Goal: Find specific page/section: Find specific page/section

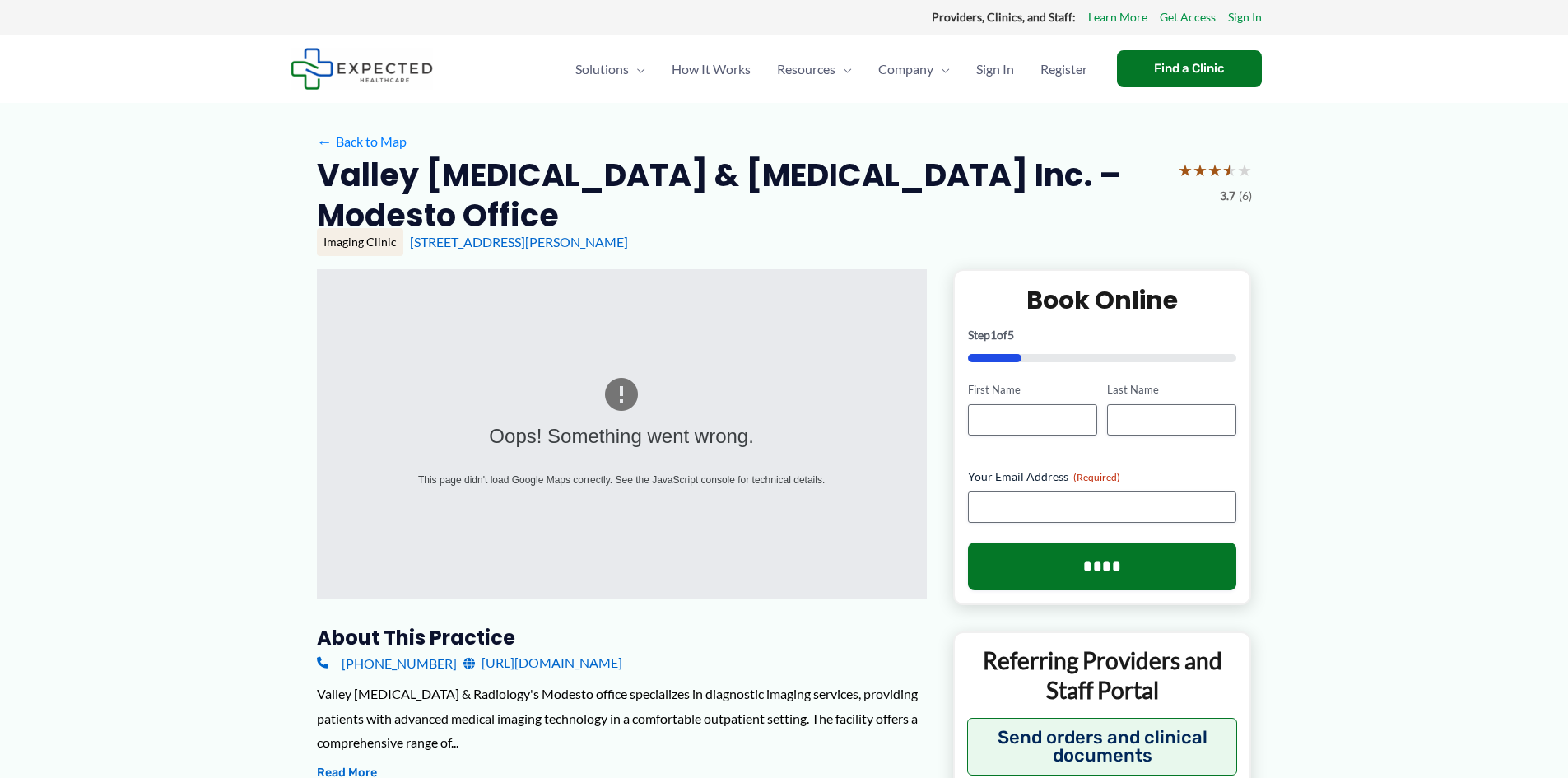
drag, startPoint x: 619, startPoint y: 213, endPoint x: 419, endPoint y: 208, distance: 200.1
click at [400, 228] on div "Imaging Clinic 1524 McHenry Ave, Modesto, CA" at bounding box center [784, 241] width 935 height 28
copy div "1524 McHenry Ave, Modesto, CA"
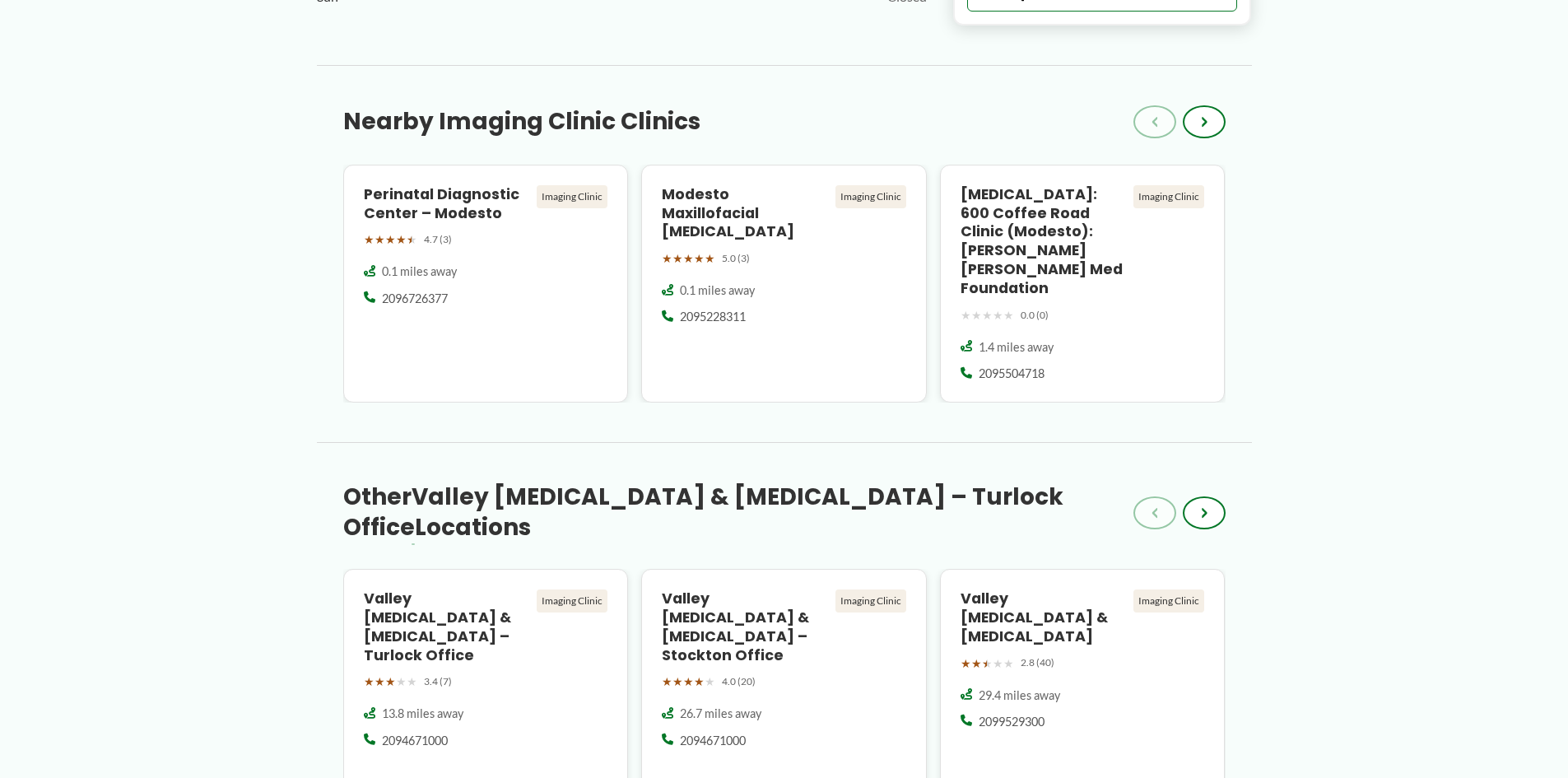
scroll to position [1399, 0]
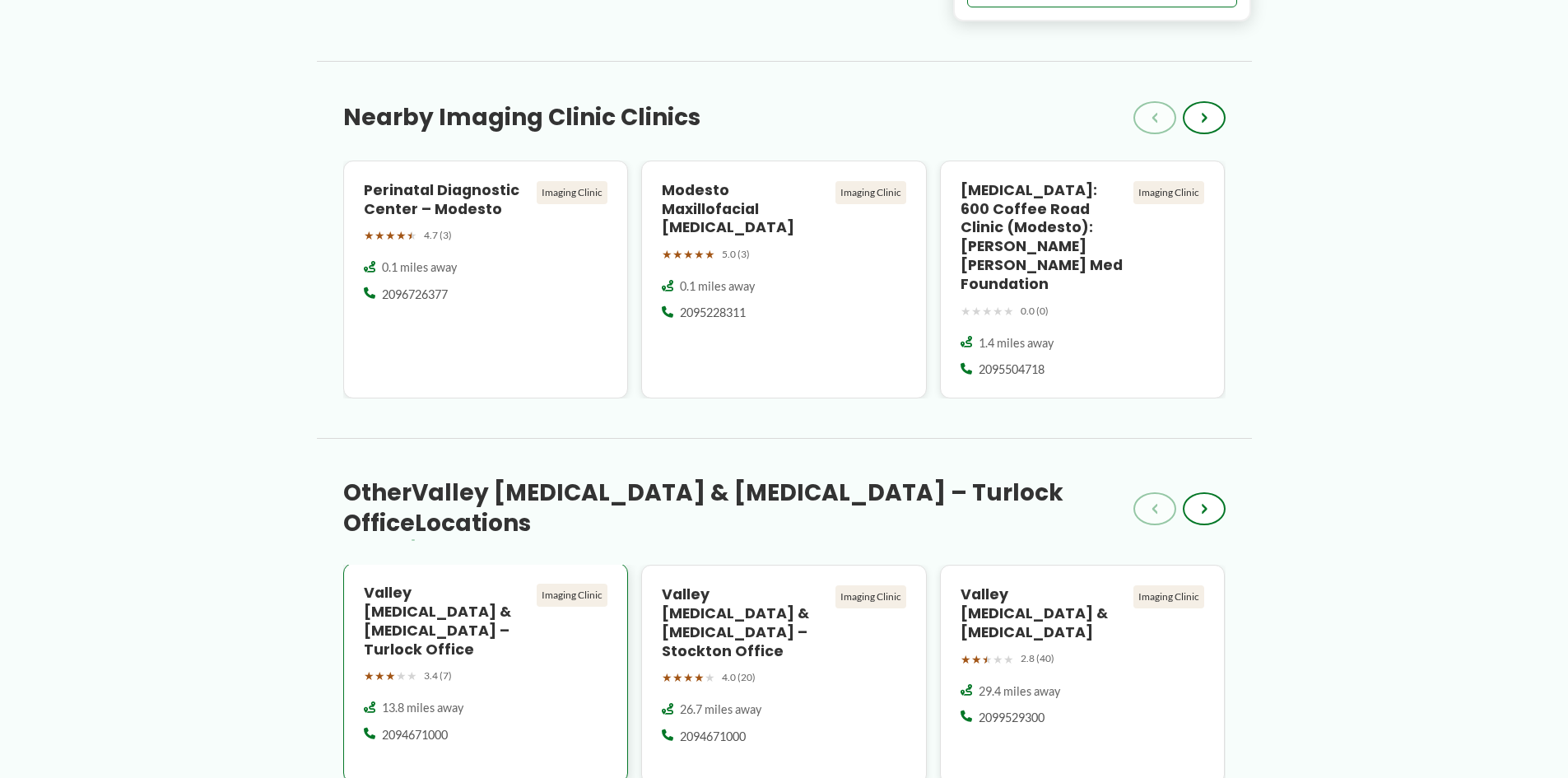
click at [495, 583] on h4 "Valley [MEDICAL_DATA] & [MEDICAL_DATA] – Turlock Office" at bounding box center [447, 620] width 167 height 75
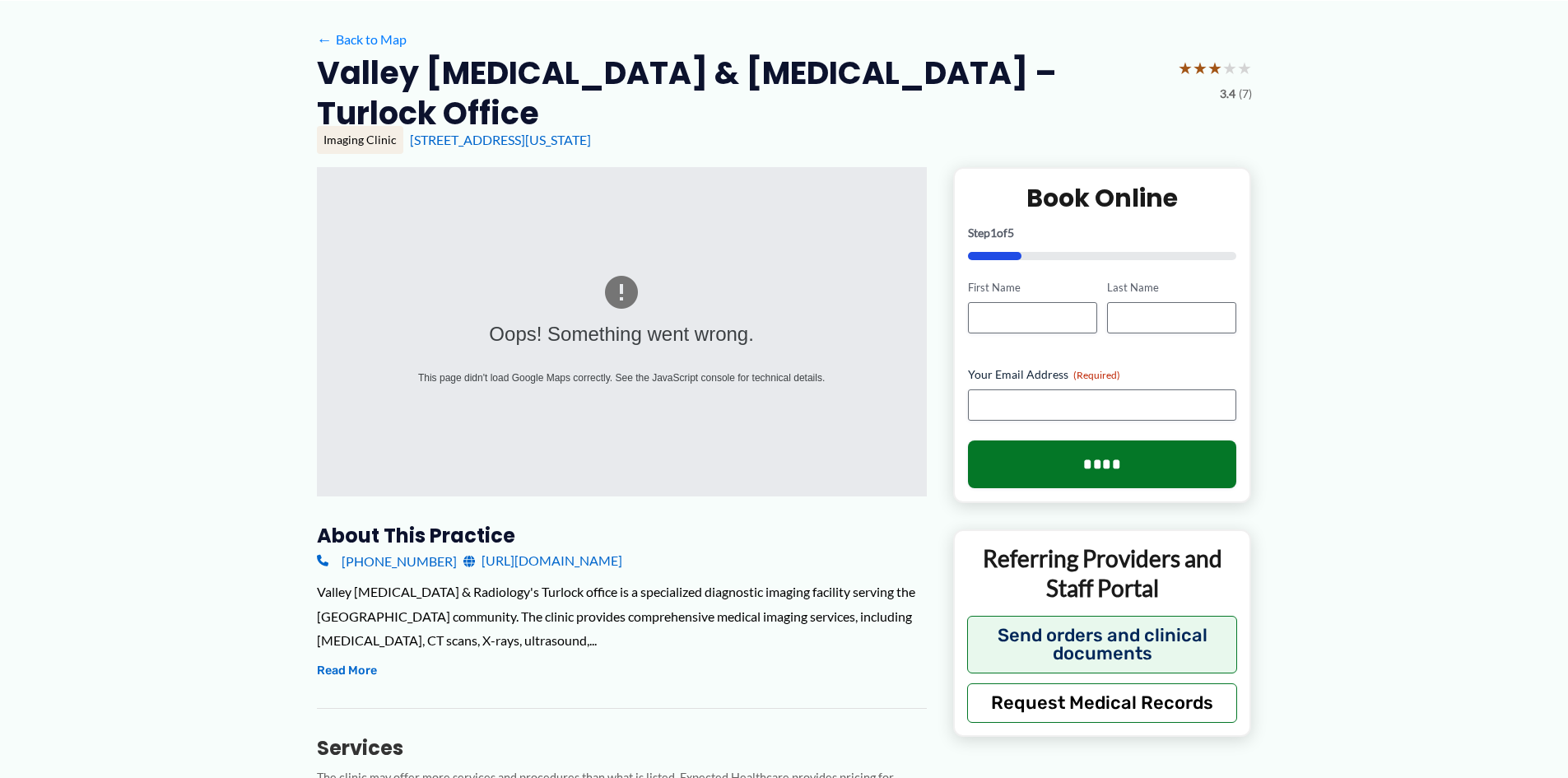
scroll to position [412, 0]
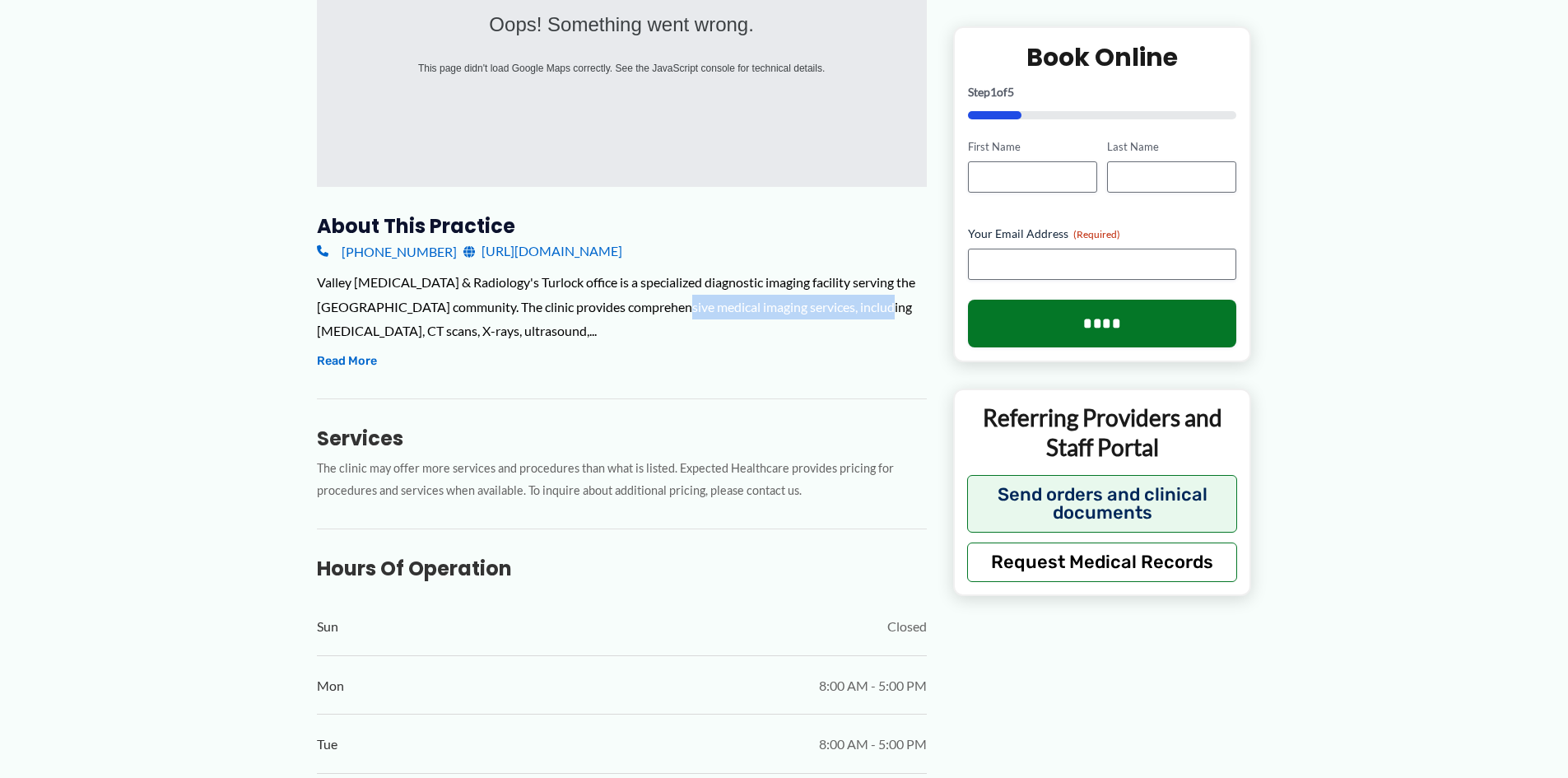
drag, startPoint x: 641, startPoint y: 279, endPoint x: 845, endPoint y: 289, distance: 204.2
click at [845, 289] on div "Valley [MEDICAL_DATA] & Radiology's Turlock office is a specialized diagnostic …" at bounding box center [621, 306] width 610 height 73
click at [357, 351] on button "Read More" at bounding box center [346, 360] width 60 height 19
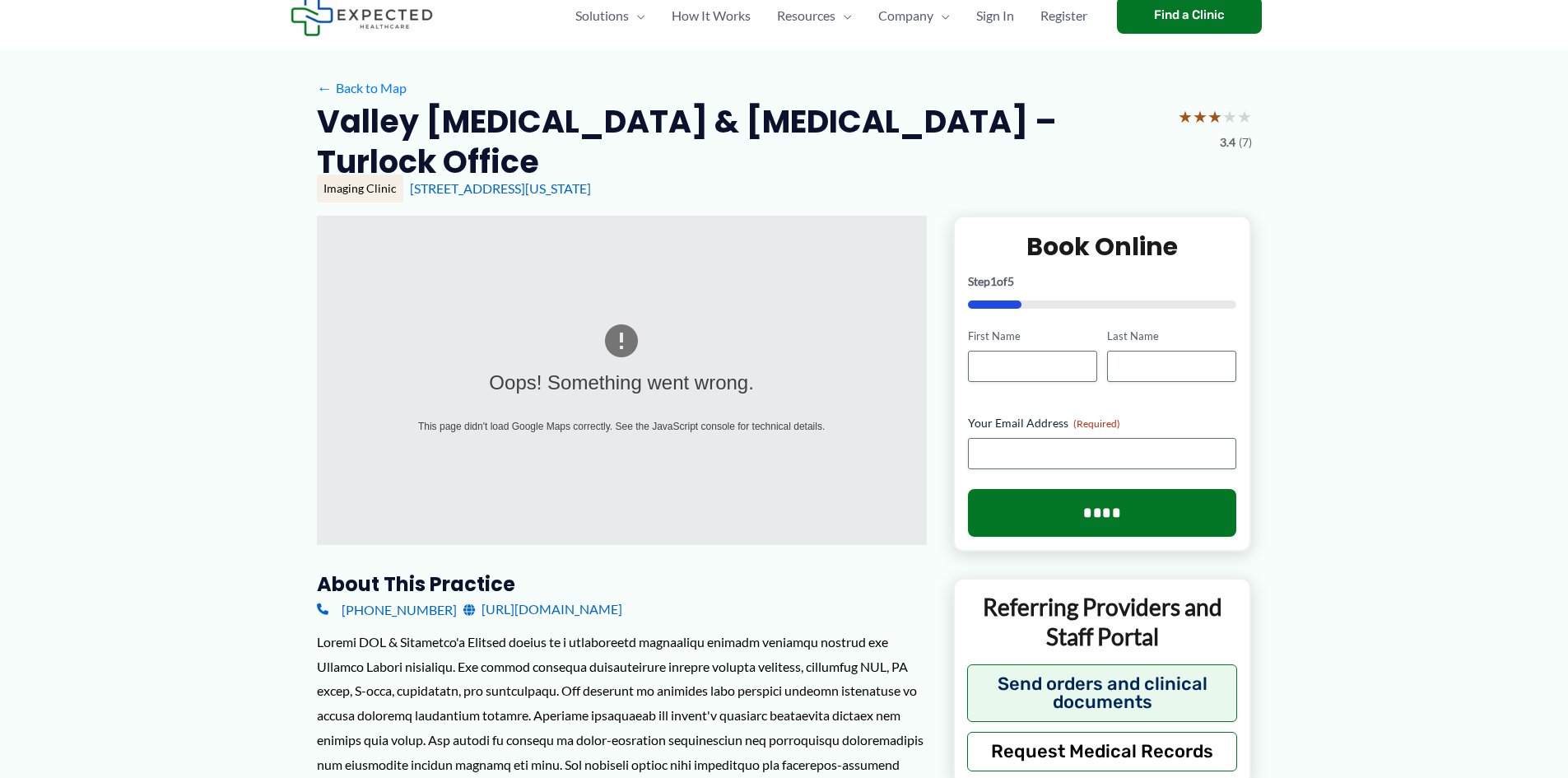
scroll to position [0, 0]
